Goal: Complete application form

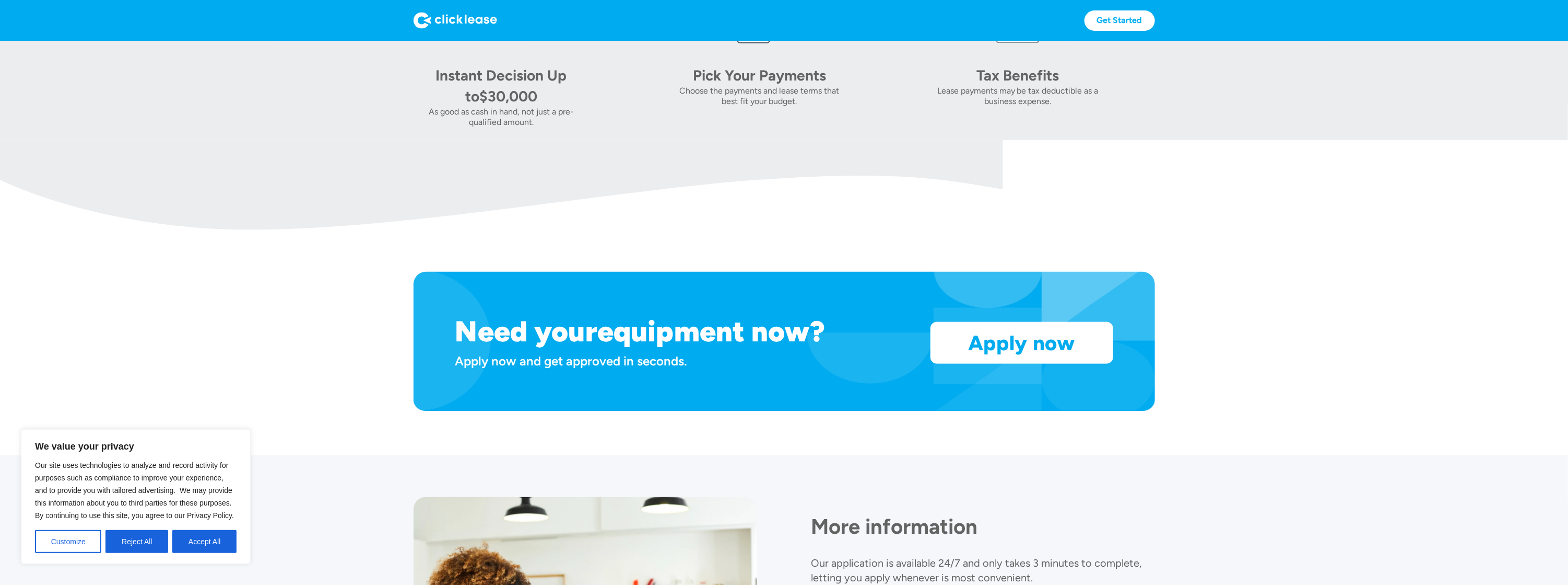
scroll to position [826, 0]
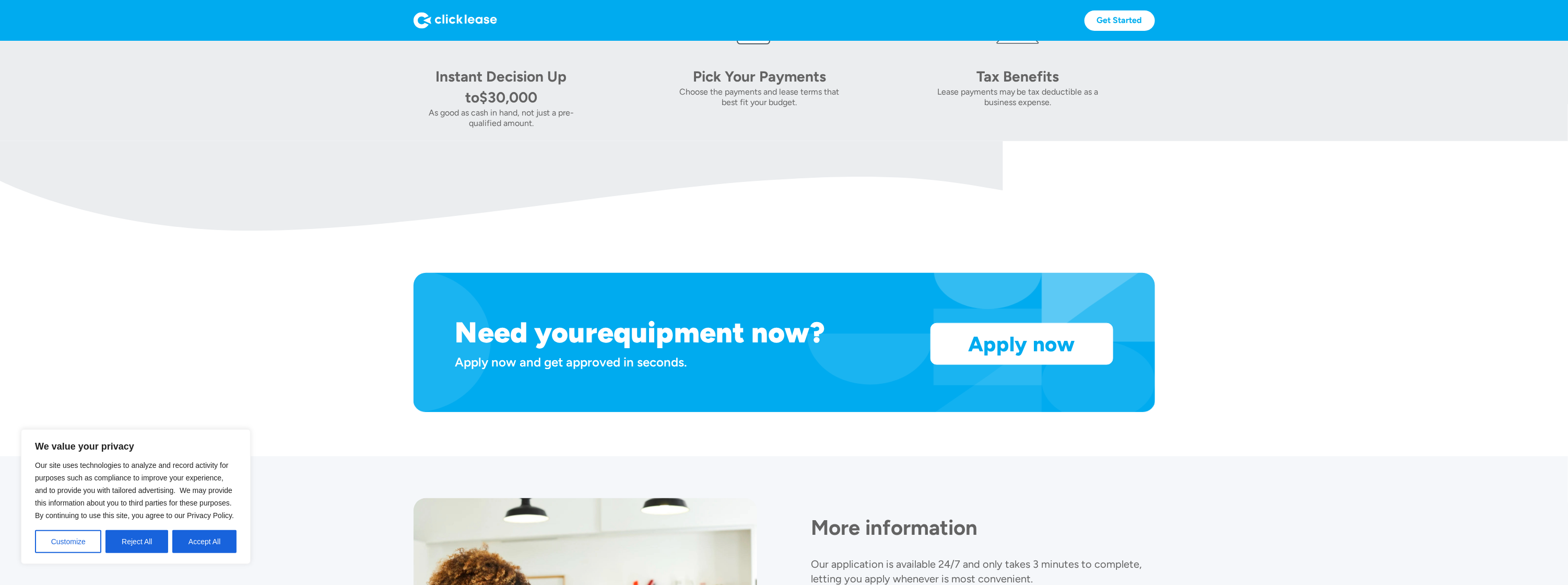
click at [179, 542] on button "Accept All" at bounding box center [204, 542] width 64 height 23
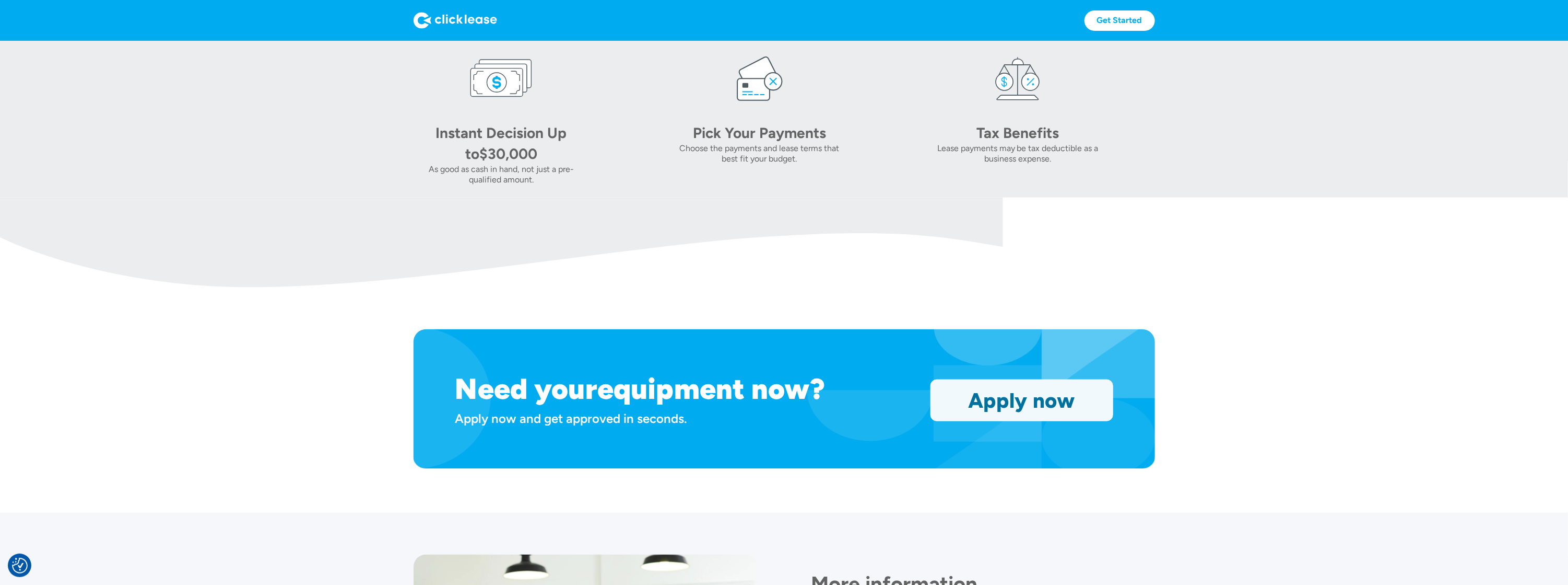
scroll to position [774, 0]
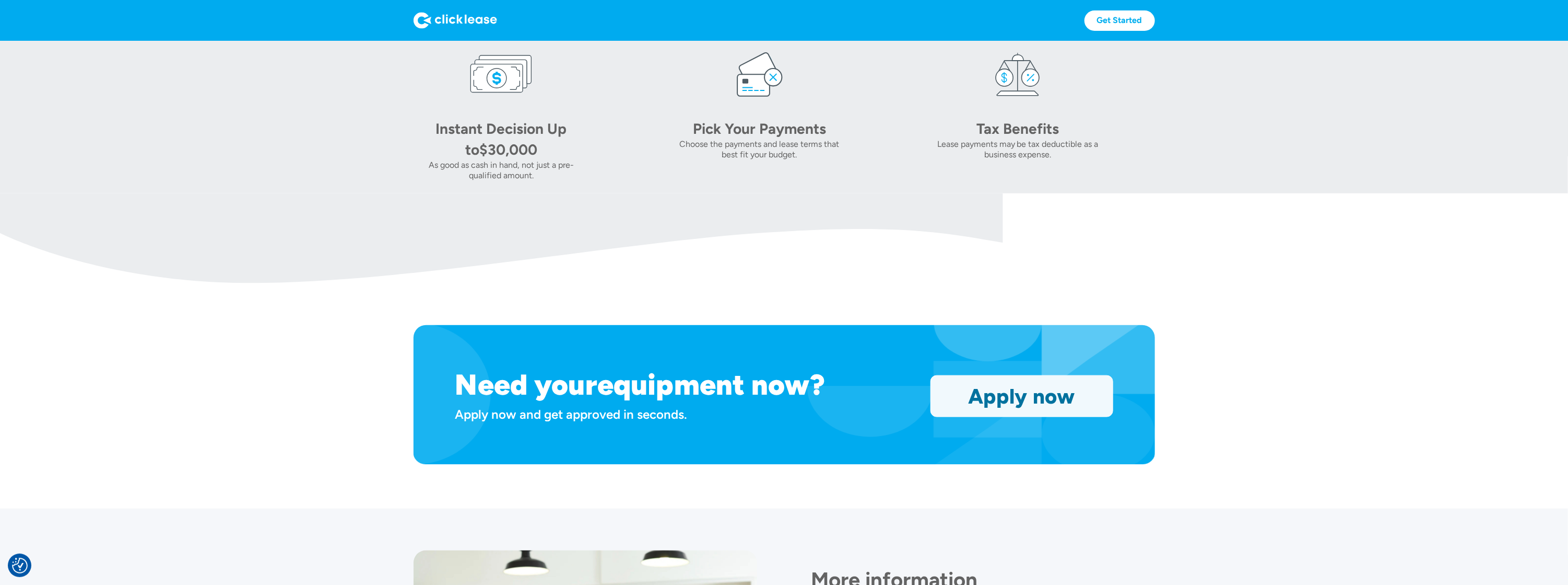
click at [1027, 402] on link "Apply now" at bounding box center [1022, 396] width 182 height 41
